Goal: Task Accomplishment & Management: Complete application form

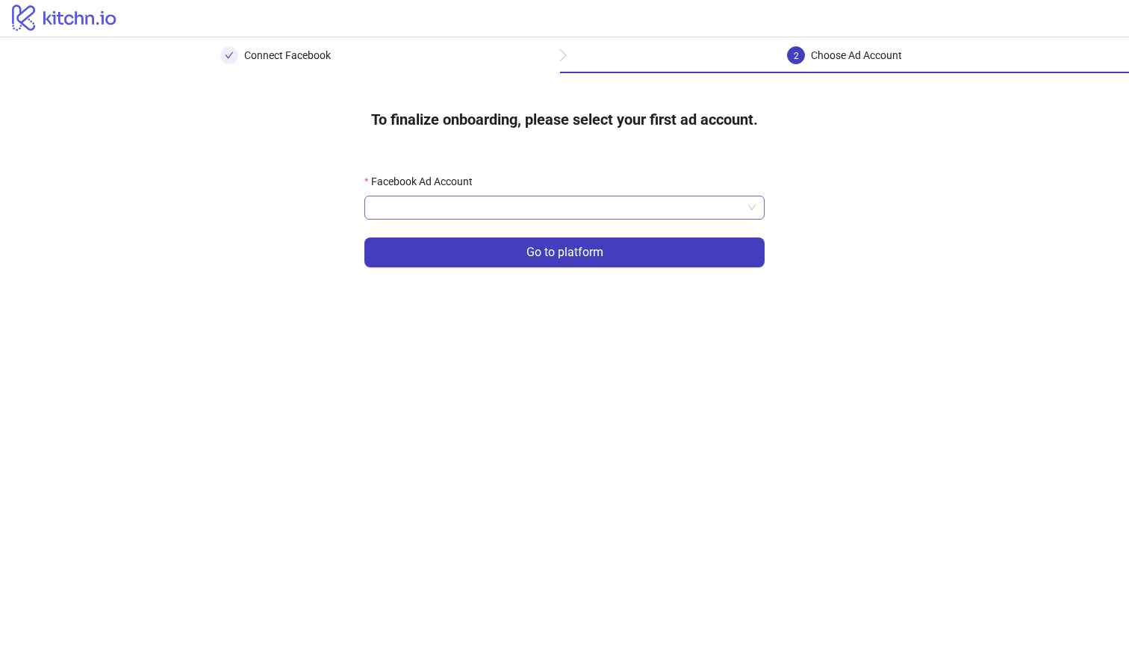
click at [714, 209] on input "Facebook Ad Account" at bounding box center [557, 207] width 369 height 22
click at [701, 234] on div "[PERSON_NAME]" at bounding box center [564, 237] width 376 height 16
click at [827, 228] on div "To finalize onboarding, please select your first ad account. Facebook Ad Accoun…" at bounding box center [564, 191] width 1129 height 236
click at [746, 205] on span "[PERSON_NAME]" at bounding box center [564, 207] width 382 height 22
click at [865, 216] on div "To finalize onboarding, please select your first ad account. Facebook Ad Accoun…" at bounding box center [564, 191] width 1129 height 236
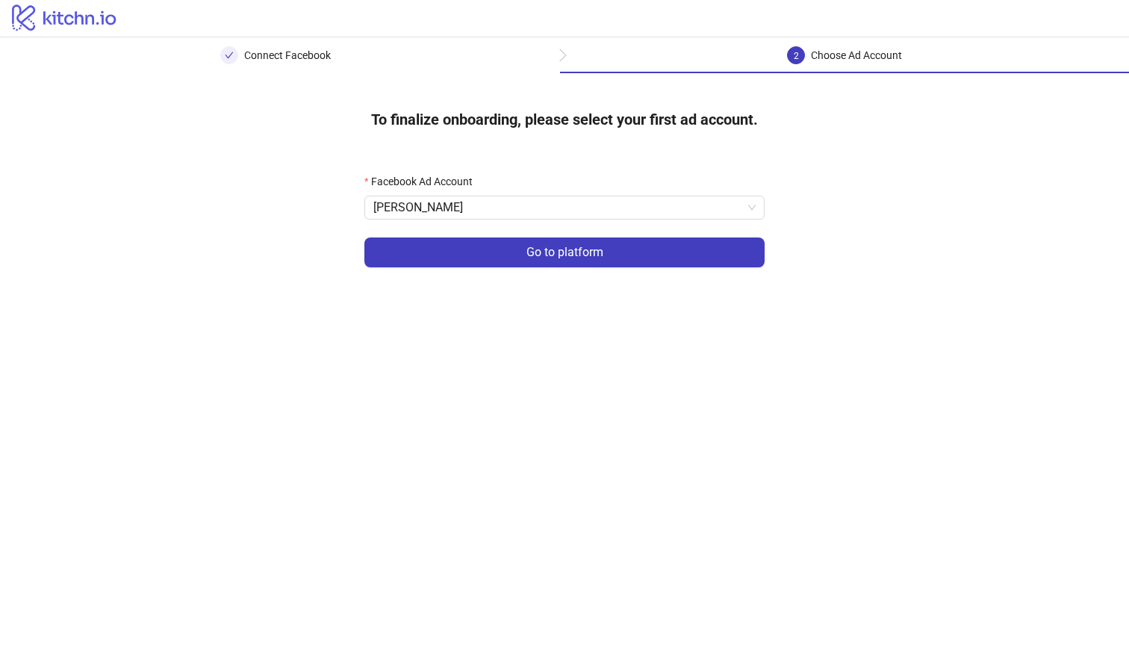
click at [564, 58] on div "2 Choose Ad Account" at bounding box center [844, 59] width 569 height 27
click at [647, 193] on div "Facebook Ad Account" at bounding box center [564, 184] width 400 height 22
click at [644, 202] on input "Facebook Ad Account" at bounding box center [557, 207] width 369 height 22
click at [787, 207] on div "Facebook Ad Account Go to platform" at bounding box center [564, 229] width 448 height 160
